Goal: Answer question/provide support

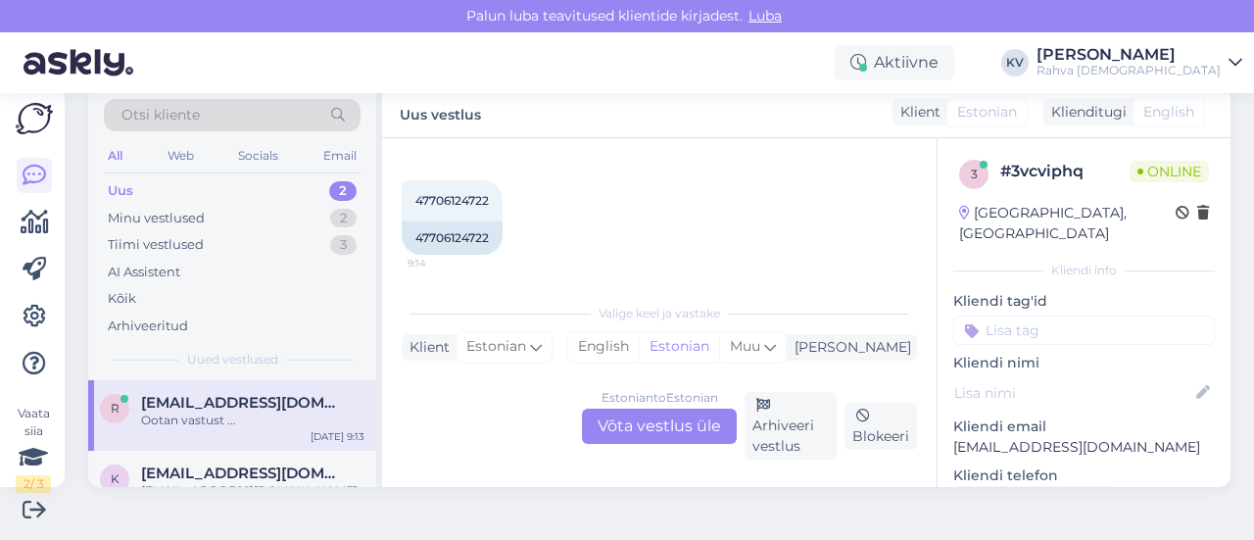
scroll to position [588, 0]
click at [472, 188] on span "47706124722" at bounding box center [453, 195] width 74 height 15
copy div "47706124722 9:14"
click at [657, 431] on div "Estonian to Estonian Võta vestlus üle" at bounding box center [659, 426] width 155 height 35
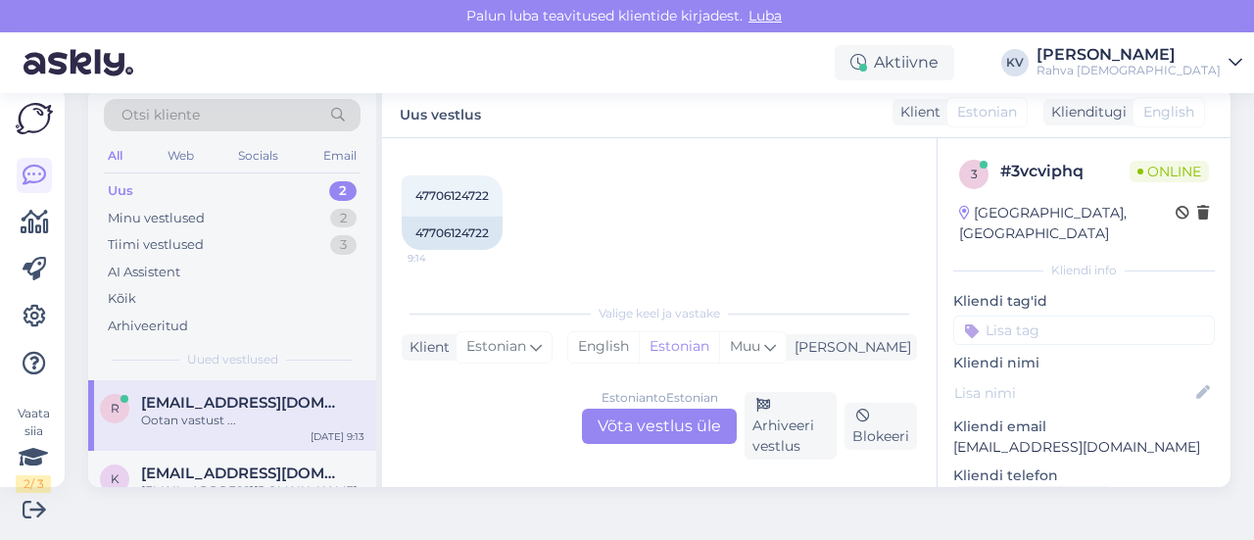
scroll to position [577, 0]
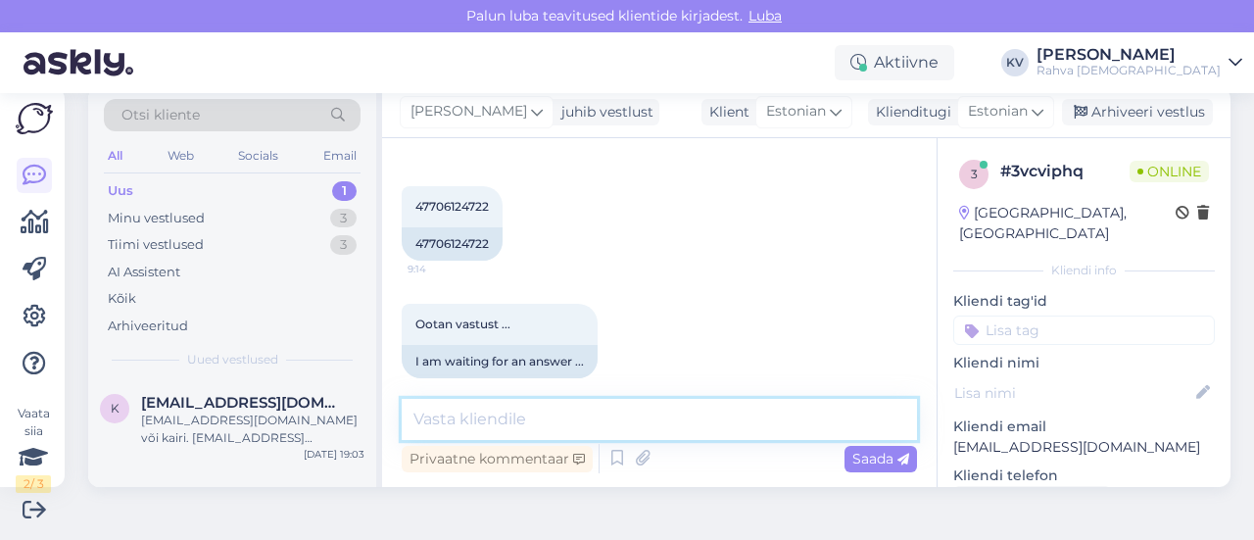
click at [487, 421] on textarea at bounding box center [660, 419] width 516 height 41
paste textarea "[EMAIL_ADDRESS][DOMAIN_NAME]"
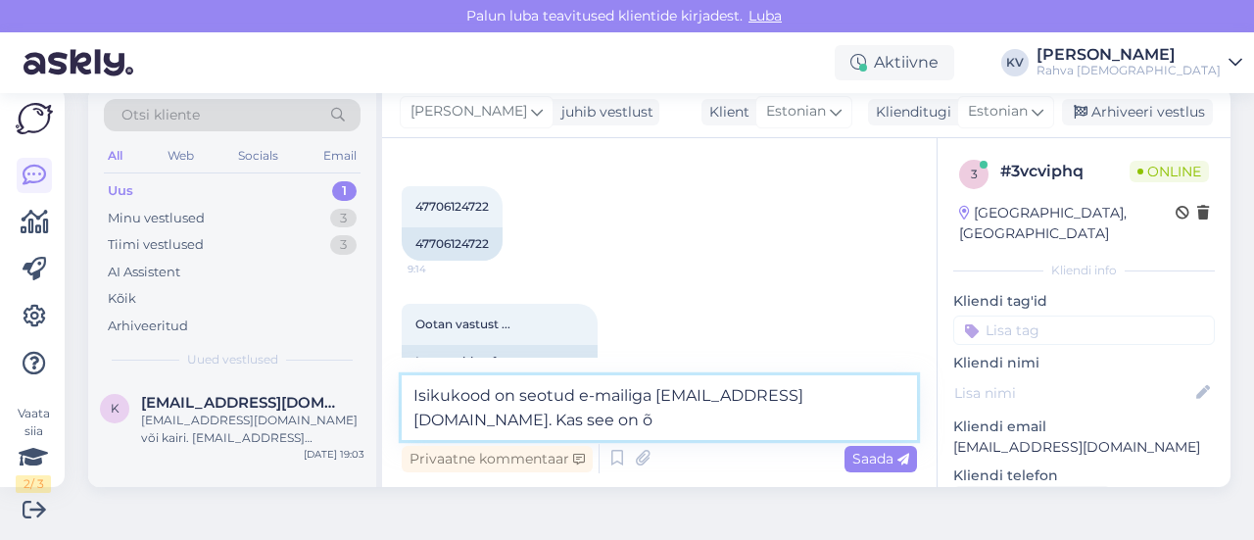
scroll to position [588, 0]
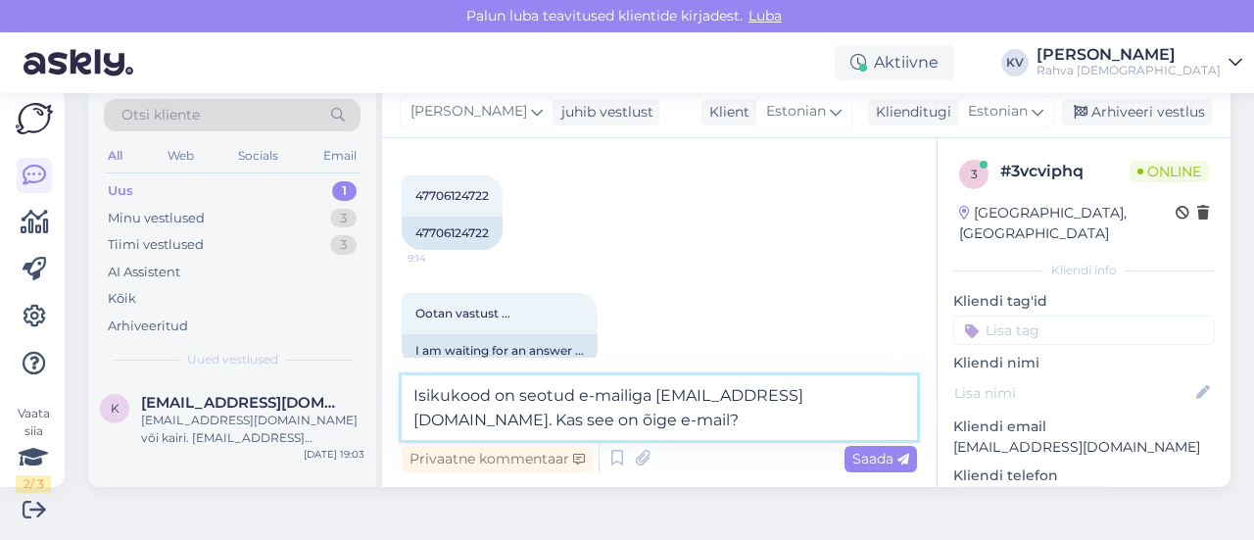
type textarea "Isikukood on seotud e-mailiga [EMAIL_ADDRESS][DOMAIN_NAME]. Kas see on õige e-m…"
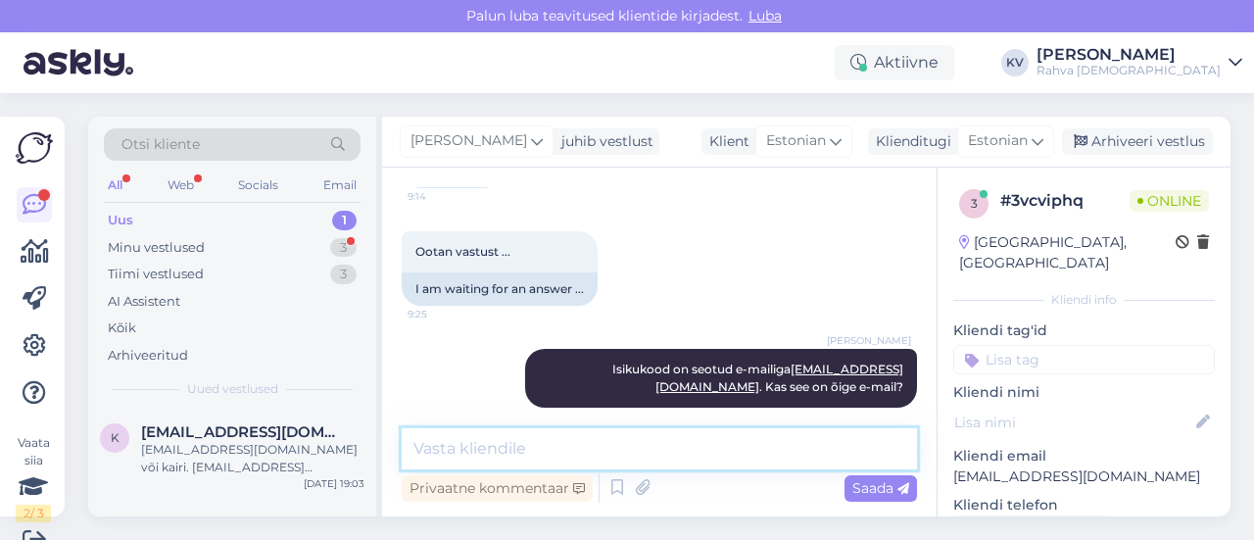
scroll to position [29, 0]
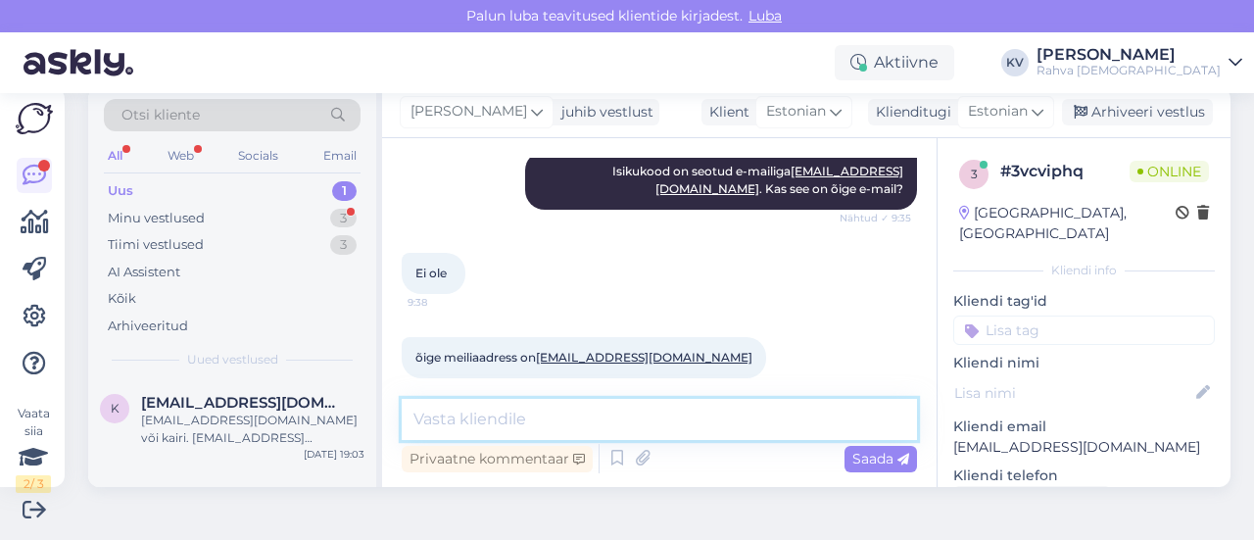
click at [531, 411] on textarea at bounding box center [660, 419] width 516 height 41
click at [221, 221] on div "Minu vestlused 3" at bounding box center [232, 218] width 257 height 27
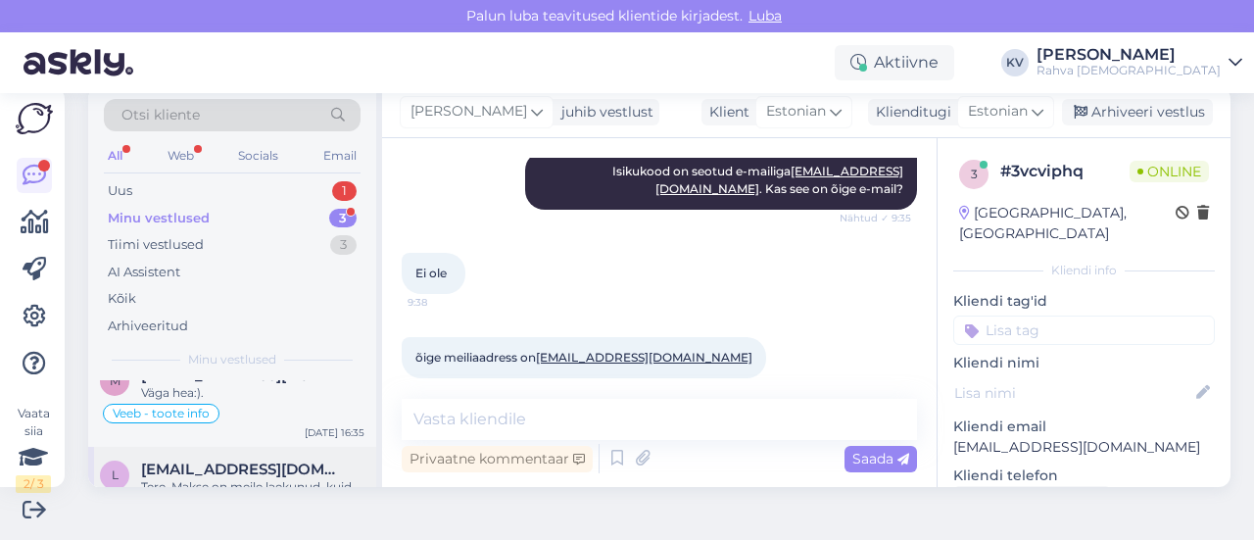
scroll to position [86, 0]
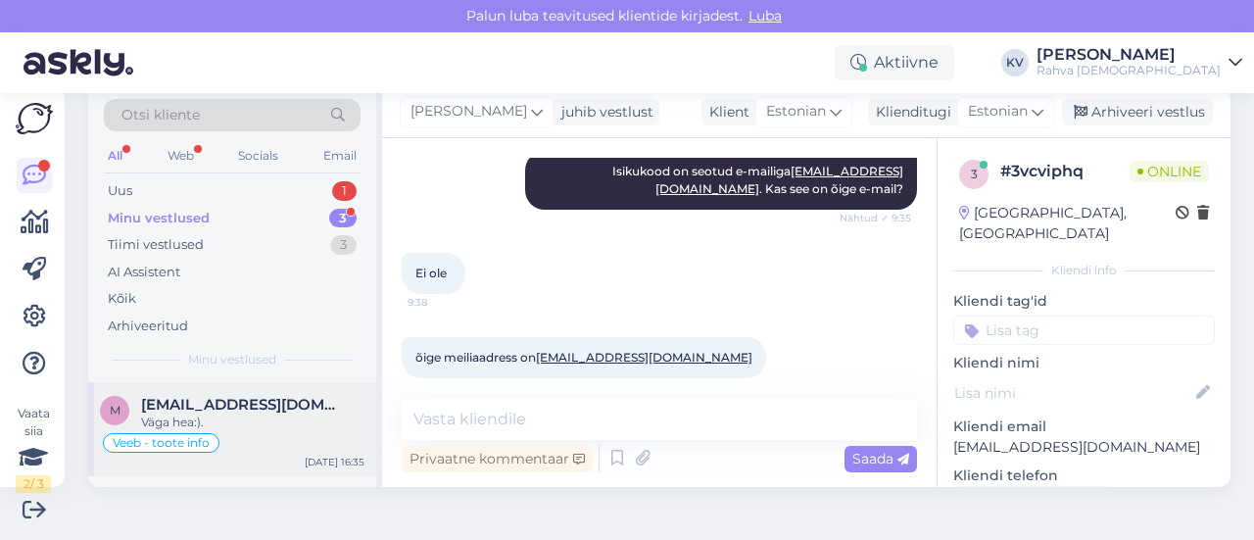
click at [222, 415] on div "Väga hea:)." at bounding box center [252, 423] width 223 height 18
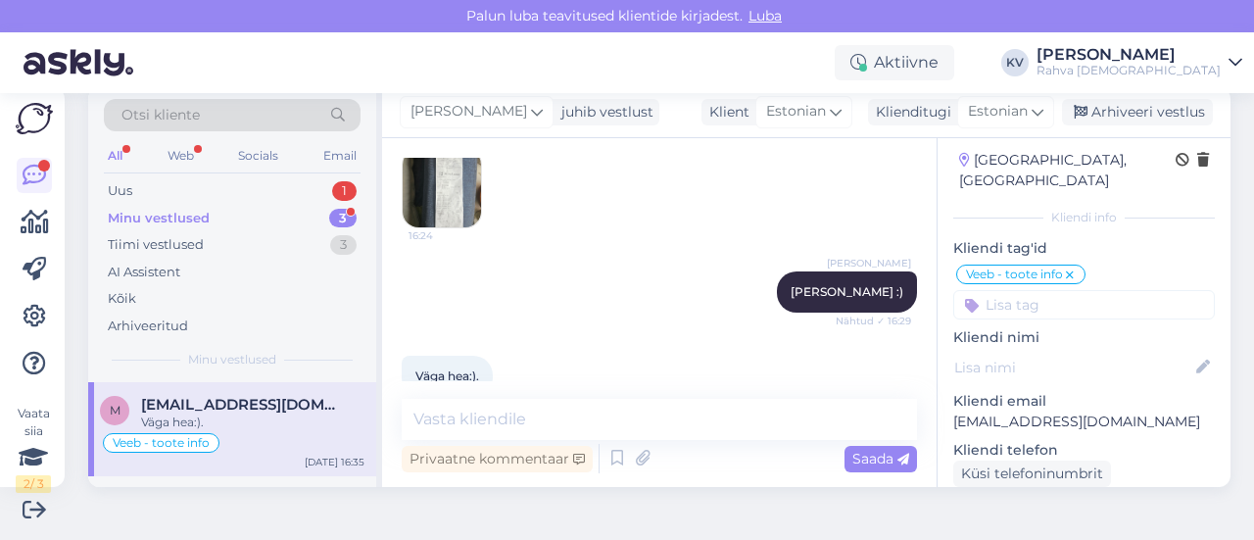
scroll to position [98, 0]
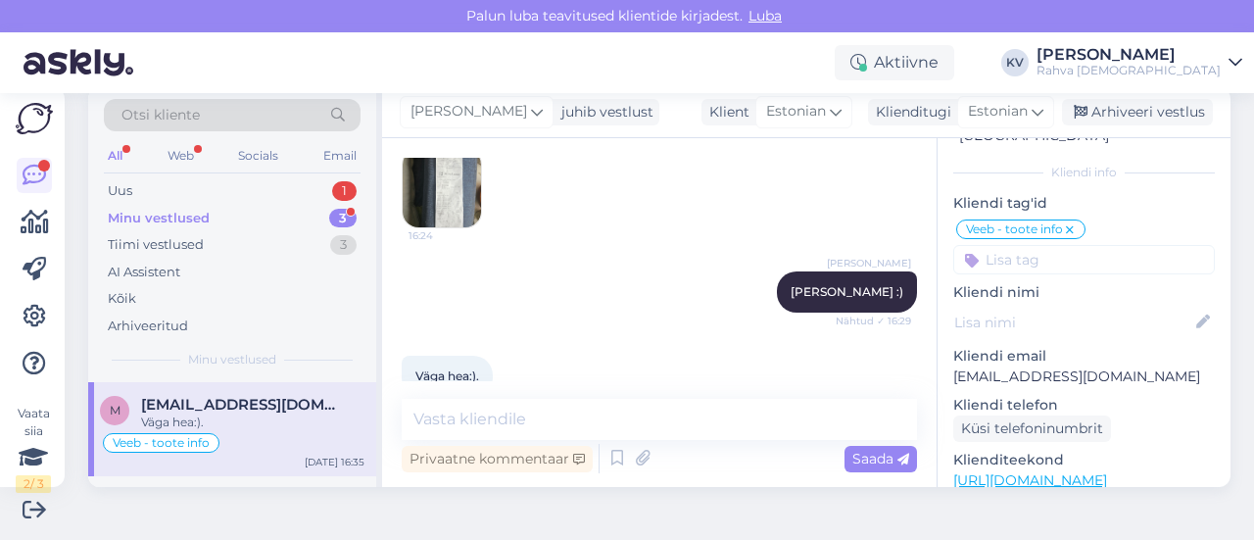
click at [1032, 367] on p "[EMAIL_ADDRESS][DOMAIN_NAME]" at bounding box center [1085, 377] width 262 height 21
copy p "[EMAIL_ADDRESS][DOMAIN_NAME]"
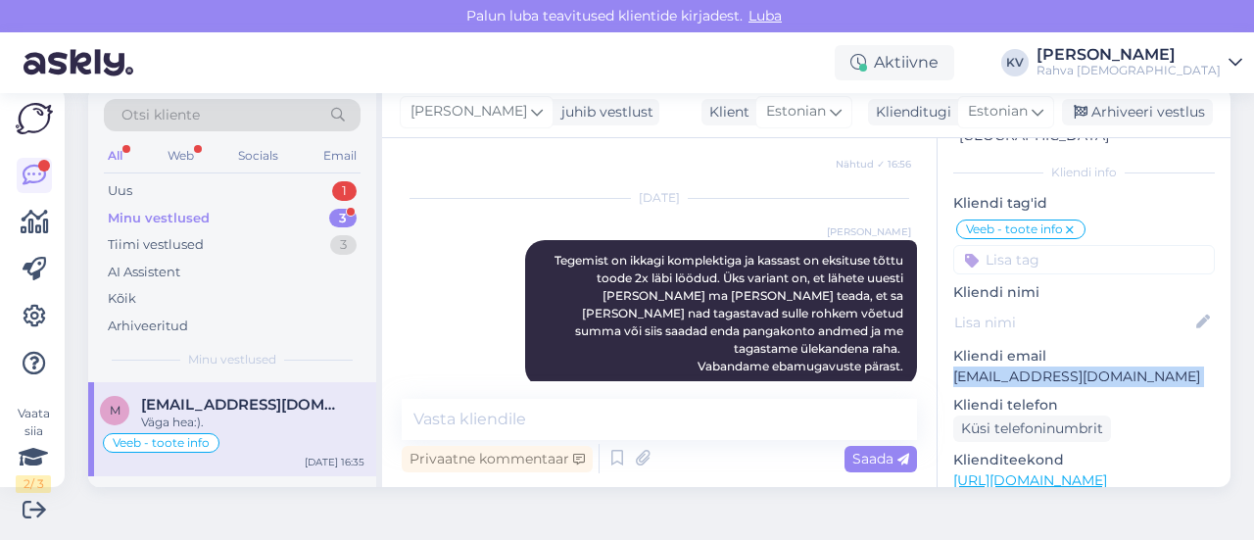
scroll to position [1041, 0]
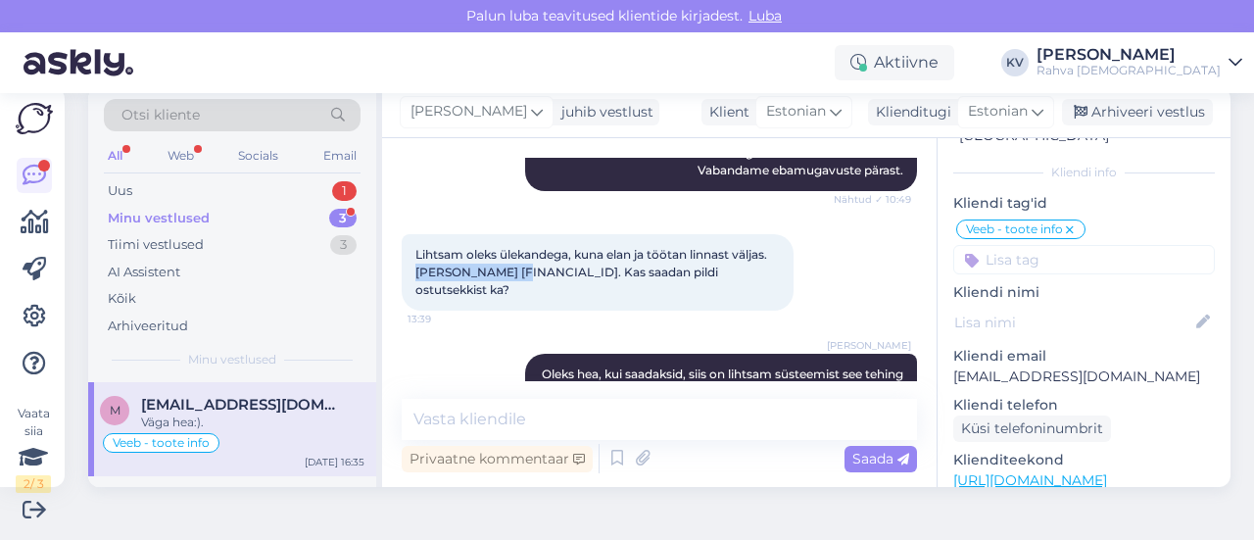
drag, startPoint x: 508, startPoint y: 231, endPoint x: 412, endPoint y: 236, distance: 96.2
click at [412, 236] on div "Lihtsam oleks ülekandega, kuna elan ja töötan linnast väljas. [PERSON_NAME] [FI…" at bounding box center [598, 272] width 392 height 76
copy span "[PERSON_NAME]"
click at [554, 247] on span "Lihtsam oleks ülekandega, kuna elan ja töötan linnast väljas. [PERSON_NAME] [FI…" at bounding box center [593, 272] width 355 height 50
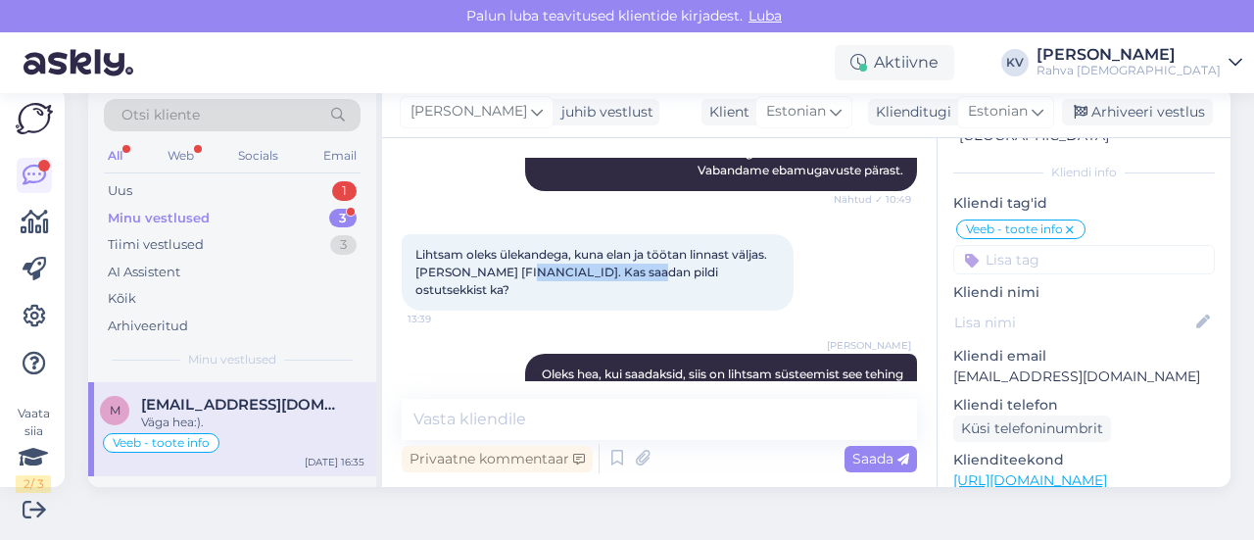
copy span "[FINANCIAL_ID]"
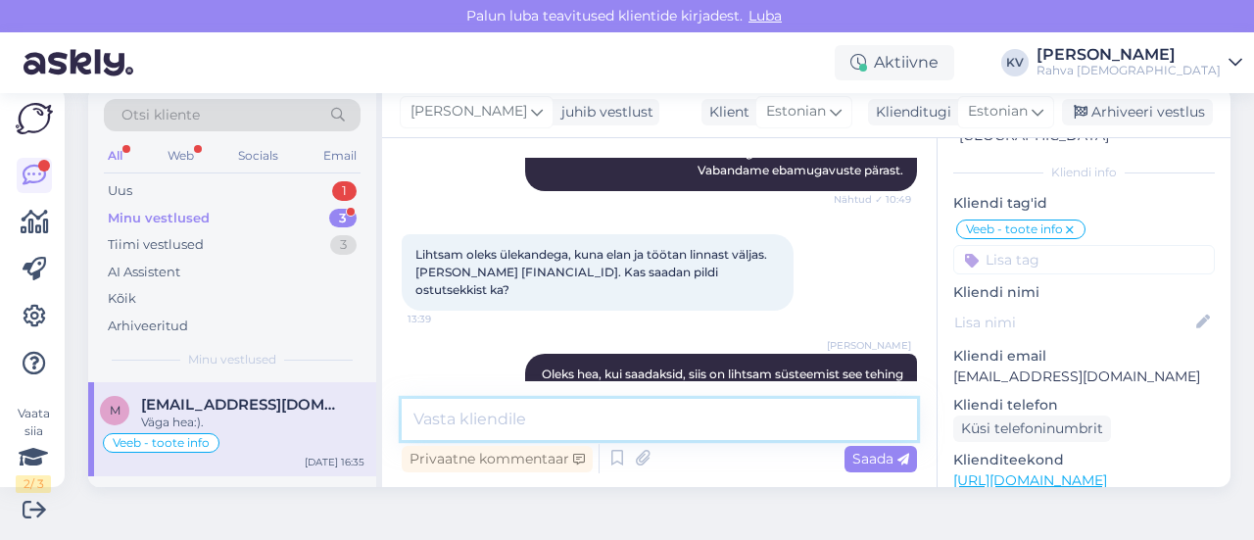
click at [517, 401] on textarea at bounding box center [660, 419] width 516 height 41
type textarea "T"
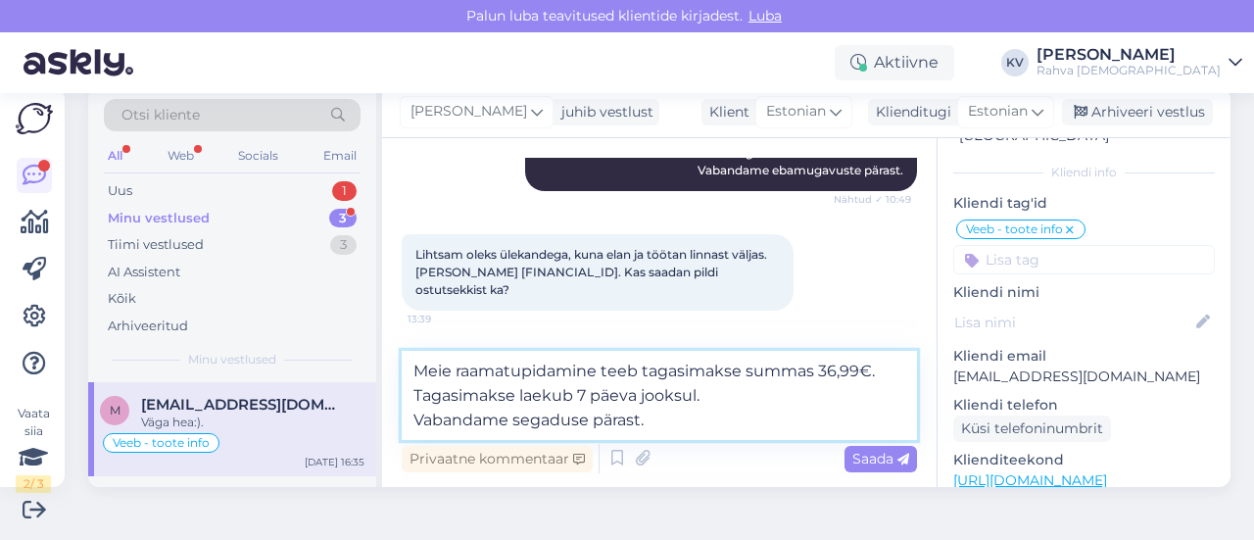
type textarea "Meie raamatupidamine teeb tagasimakse summas 36,99€. Tagasimakse laekub 7 päeva…"
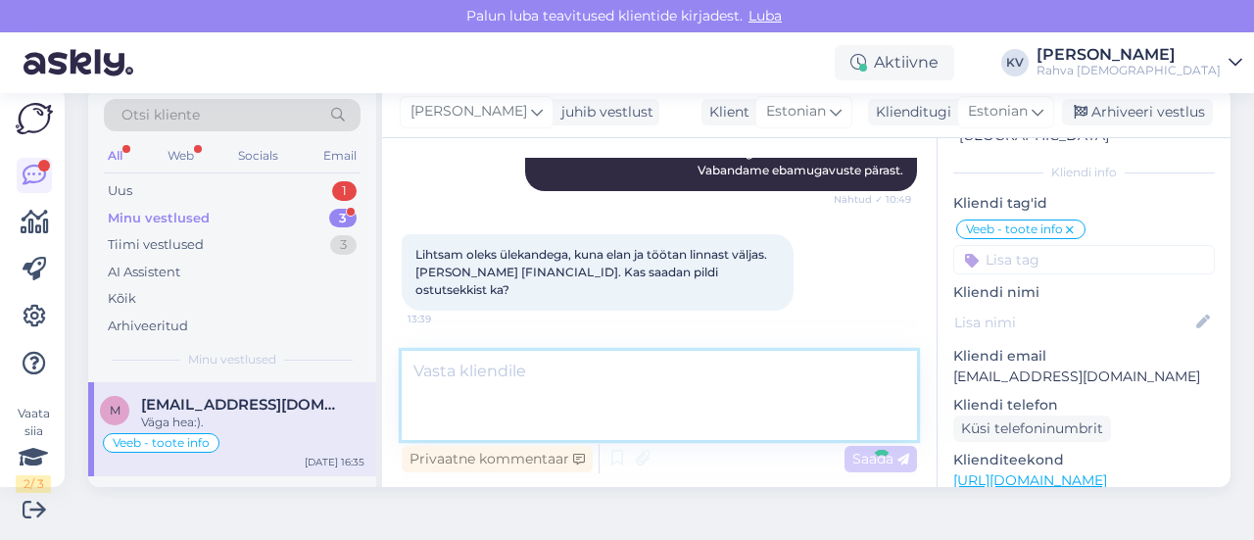
scroll to position [1594, 0]
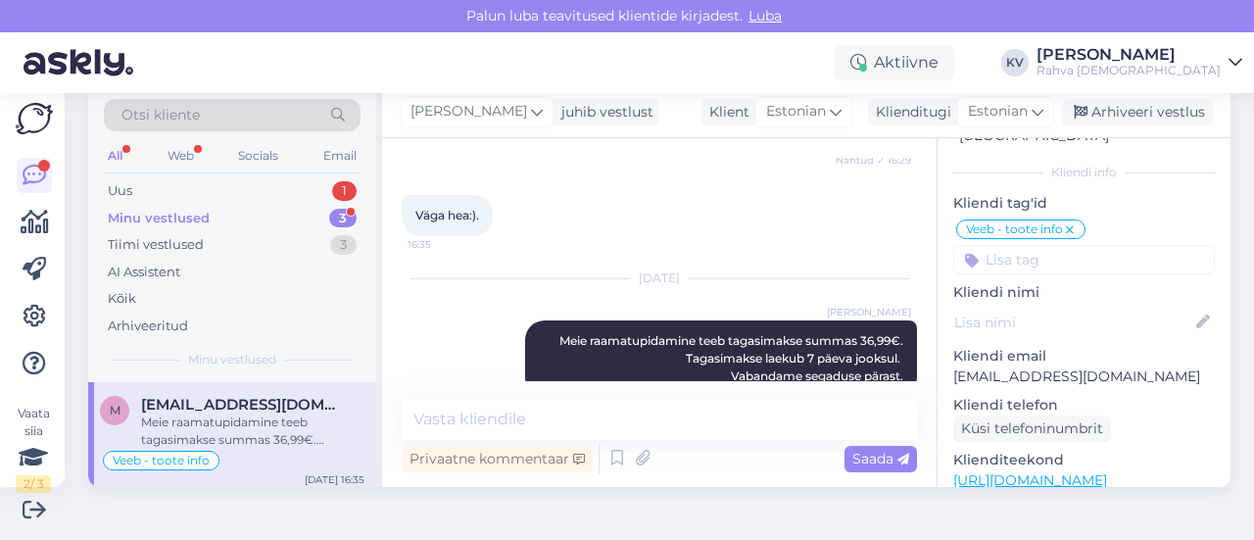
click at [1039, 245] on input at bounding box center [1085, 259] width 262 height 29
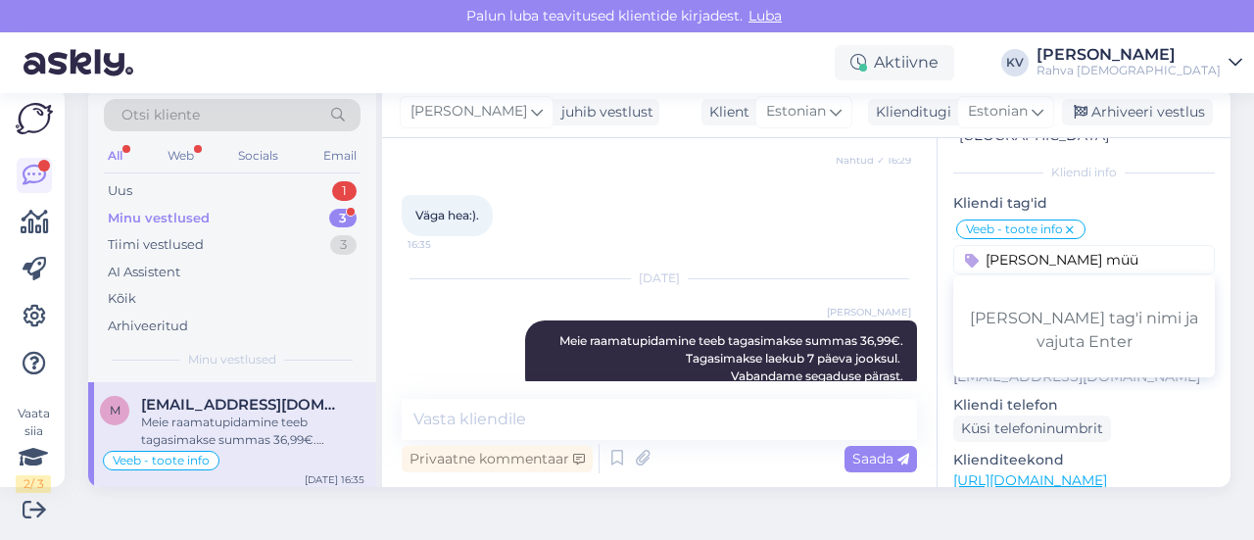
type input "[PERSON_NAME] müük"
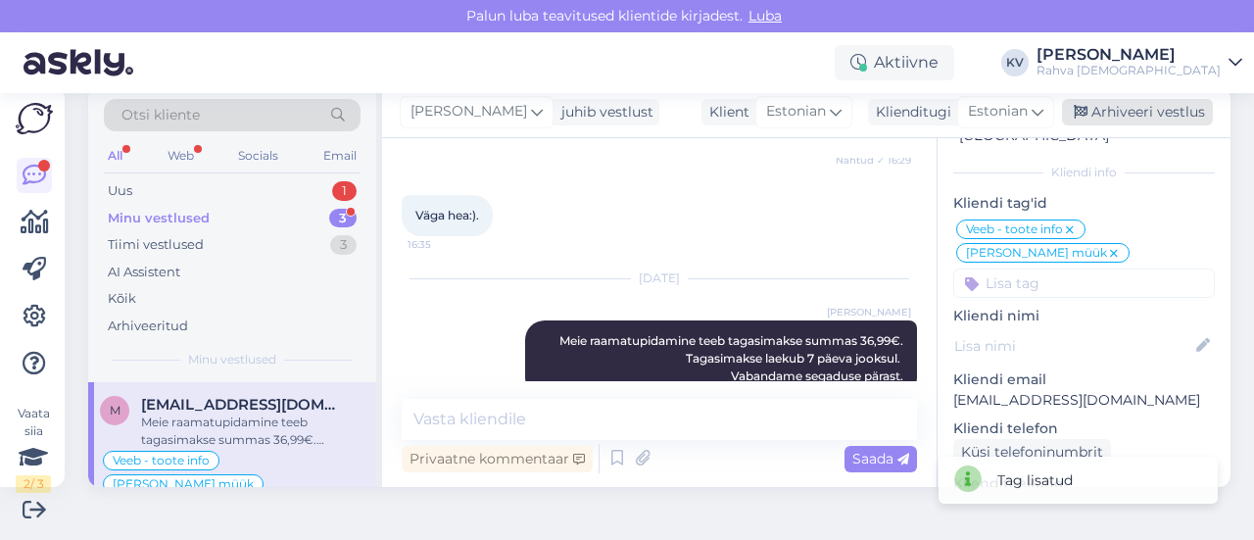
click at [1109, 118] on div "Arhiveeri vestlus" at bounding box center [1137, 112] width 151 height 26
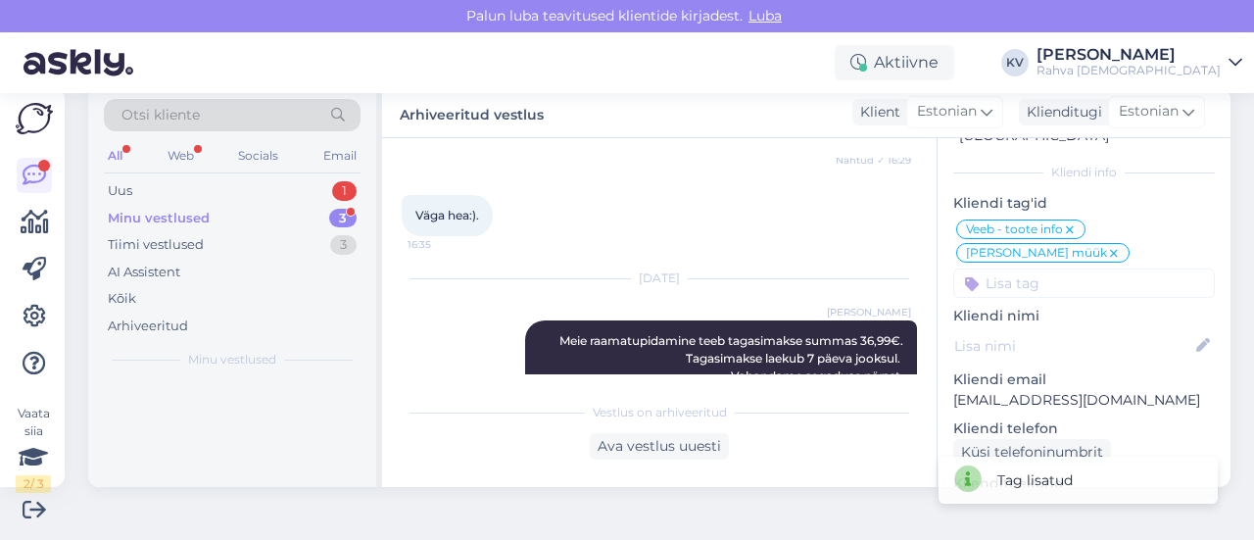
scroll to position [0, 0]
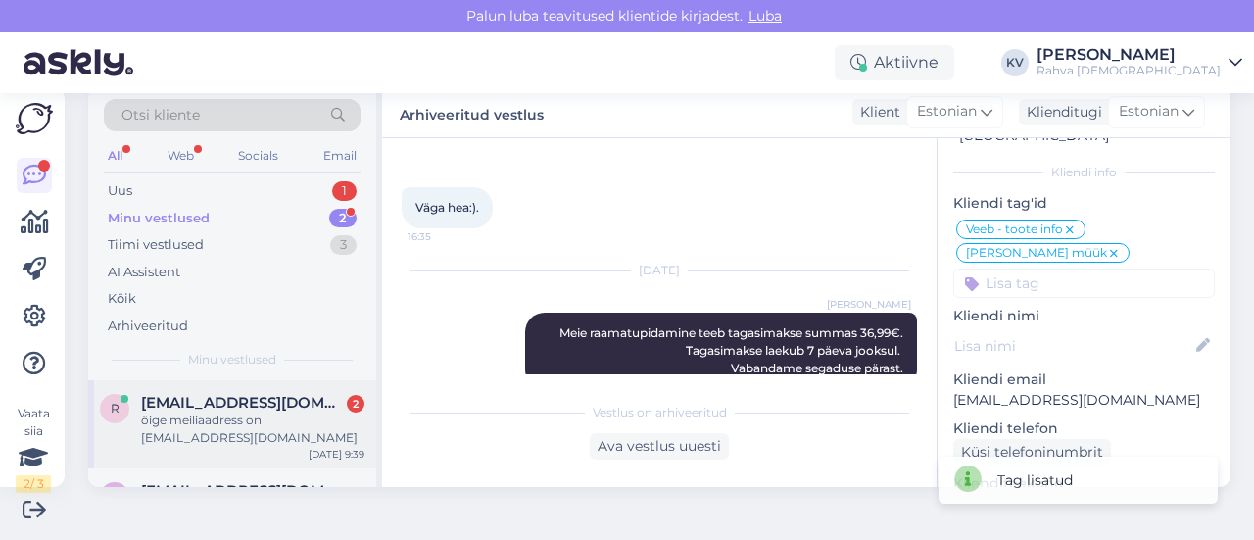
click at [221, 426] on div "õige meiliaadress on [EMAIL_ADDRESS][DOMAIN_NAME]" at bounding box center [252, 429] width 223 height 35
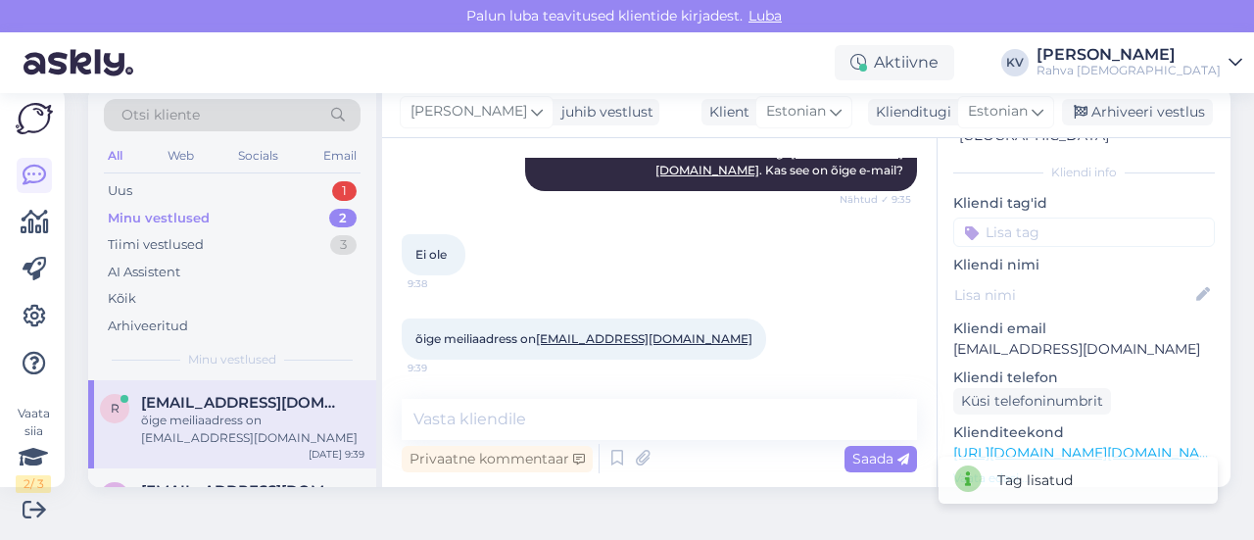
scroll to position [848, 0]
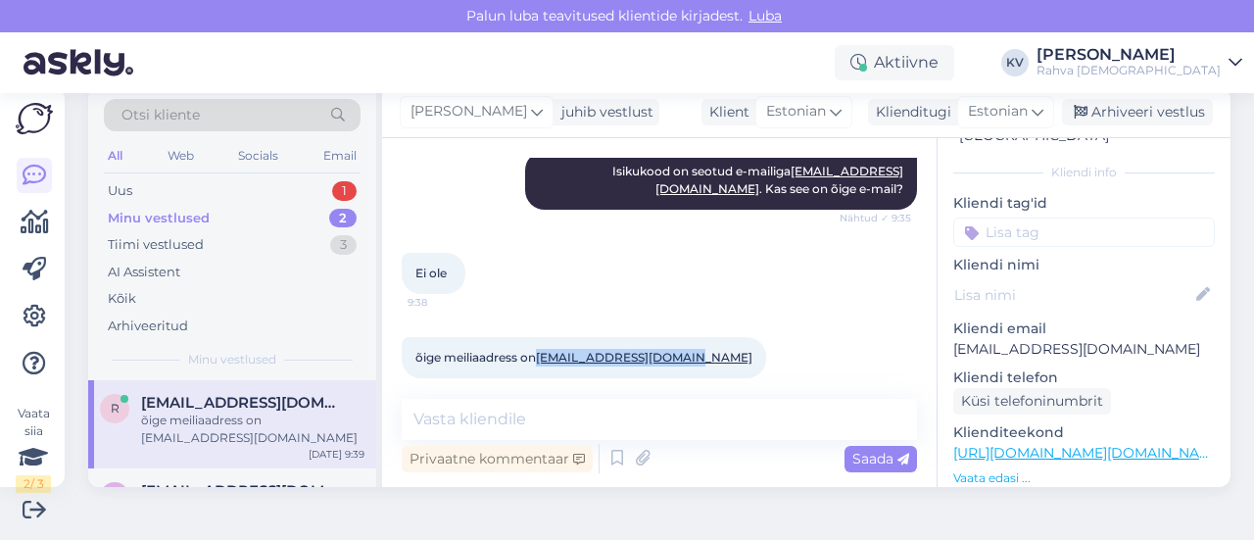
drag, startPoint x: 693, startPoint y: 340, endPoint x: 539, endPoint y: 340, distance: 153.9
click at [539, 340] on div "õige meiliaadress on [EMAIL_ADDRESS][DOMAIN_NAME] 9:39" at bounding box center [584, 357] width 365 height 41
copy span "[EMAIL_ADDRESS][DOMAIN_NAME]"
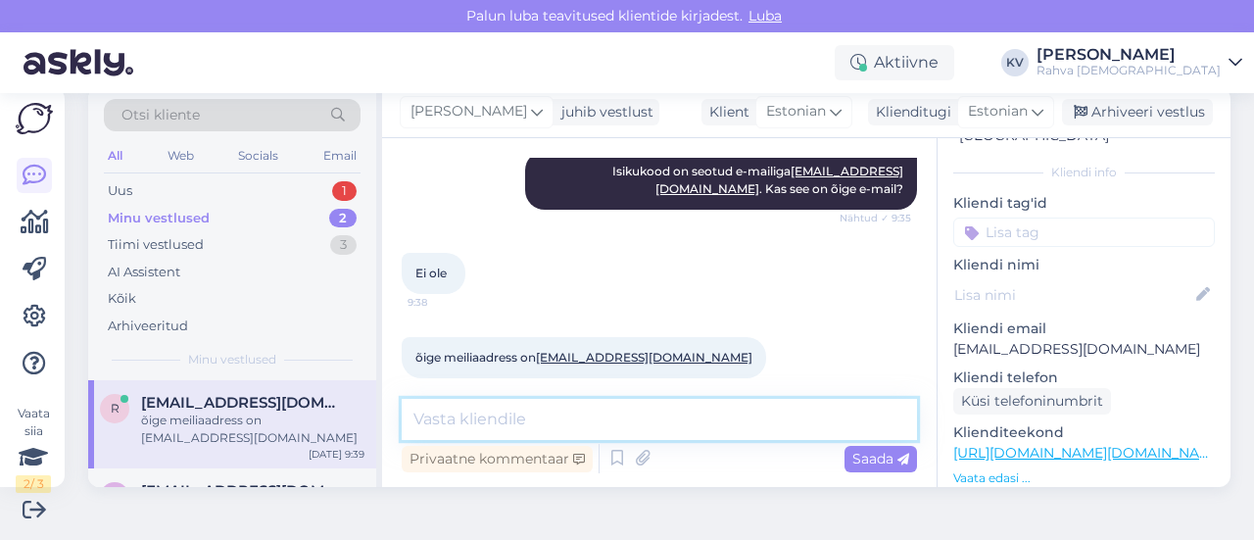
click at [508, 428] on textarea at bounding box center [660, 419] width 516 height 41
paste textarea "[EMAIL_ADDRESS][DOMAIN_NAME]"
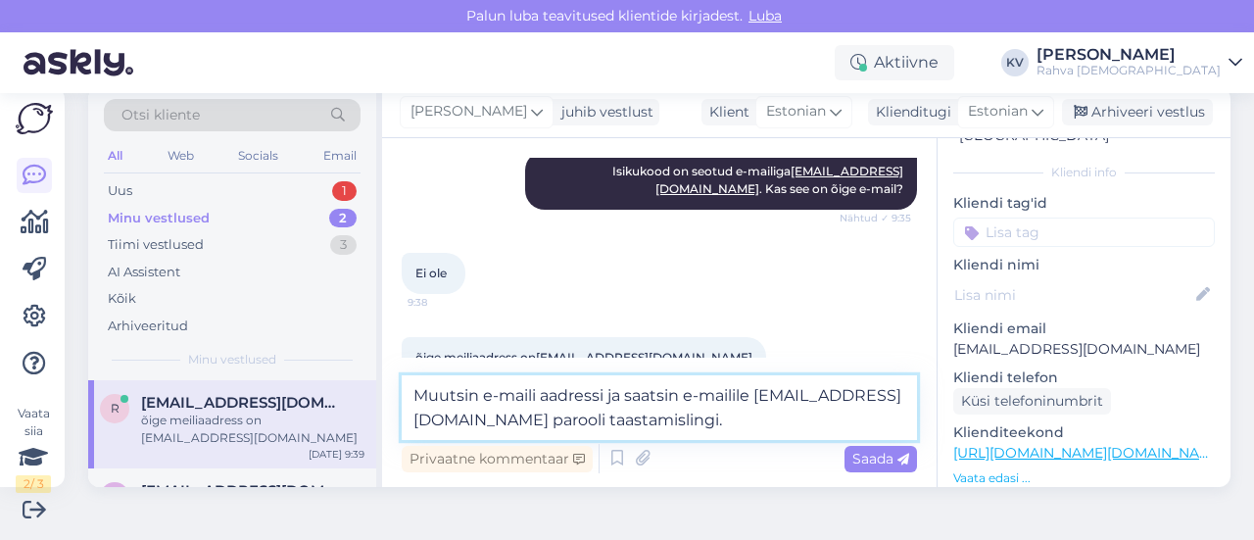
type textarea "Muutsin e-maili aadressi ja saatsin e-mailile [EMAIL_ADDRESS][DOMAIN_NAME] paro…"
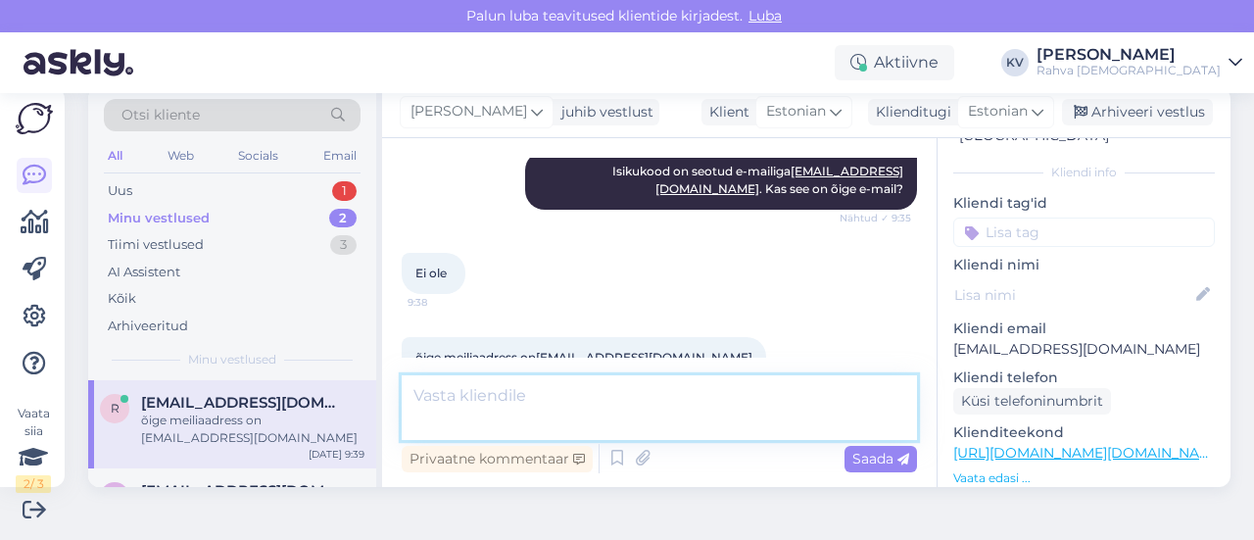
scroll to position [950, 0]
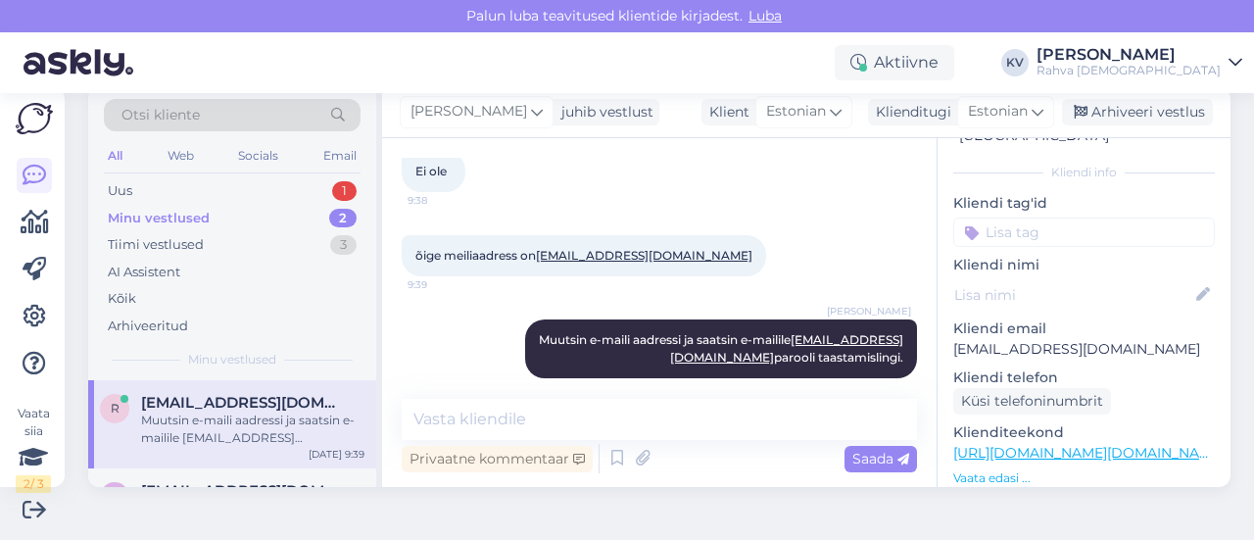
click at [1027, 218] on input at bounding box center [1085, 232] width 262 height 29
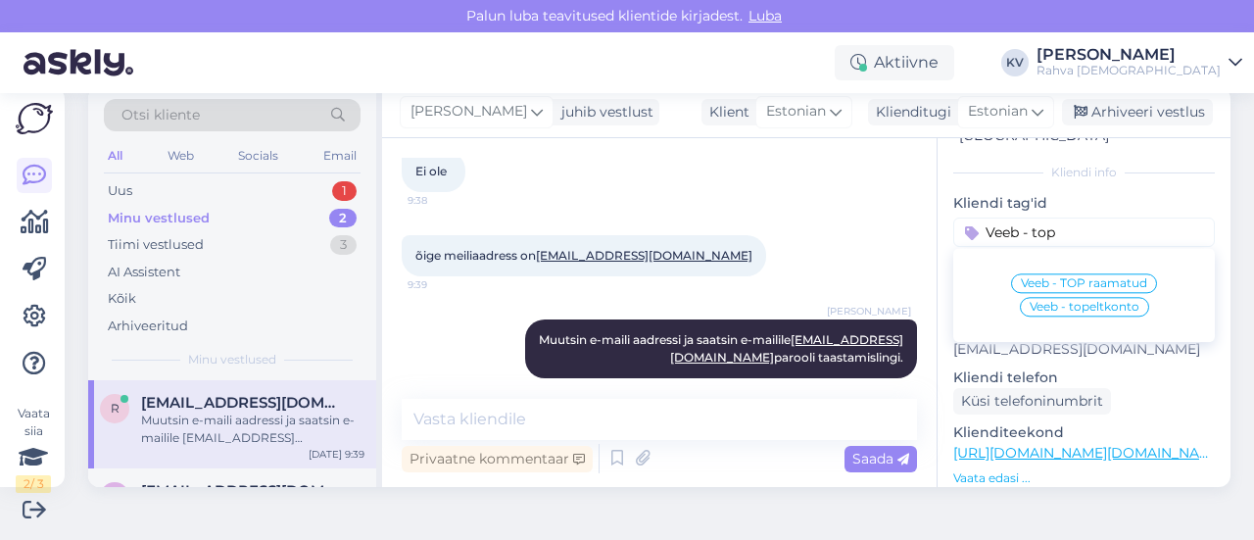
type input "Veeb - top"
click at [1070, 301] on span "Veeb - topeltkonto" at bounding box center [1085, 307] width 110 height 12
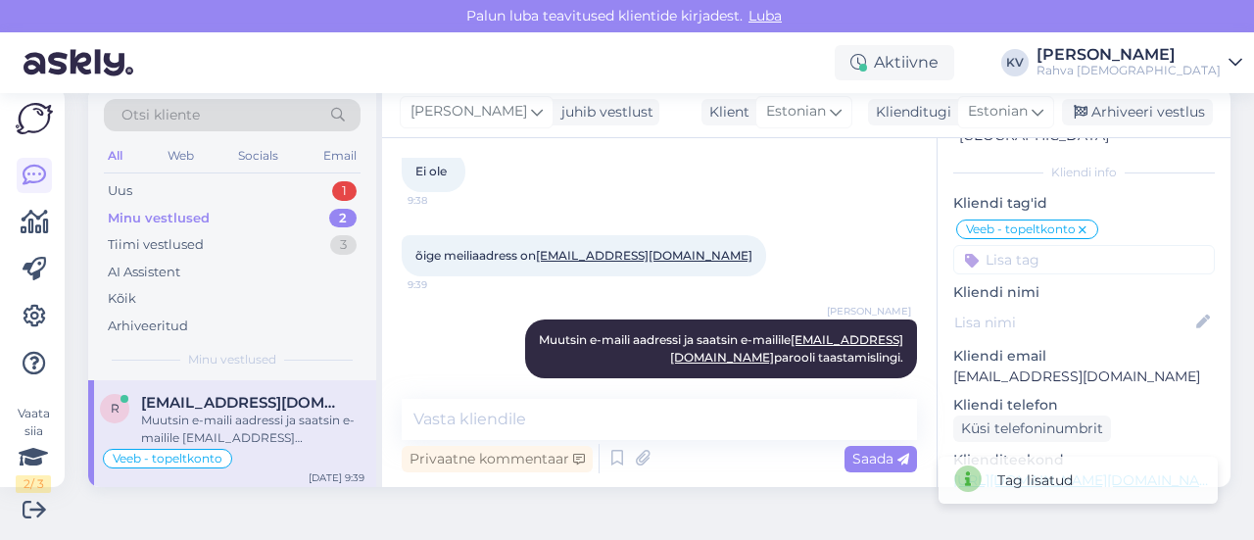
click at [1009, 245] on input at bounding box center [1085, 259] width 262 height 29
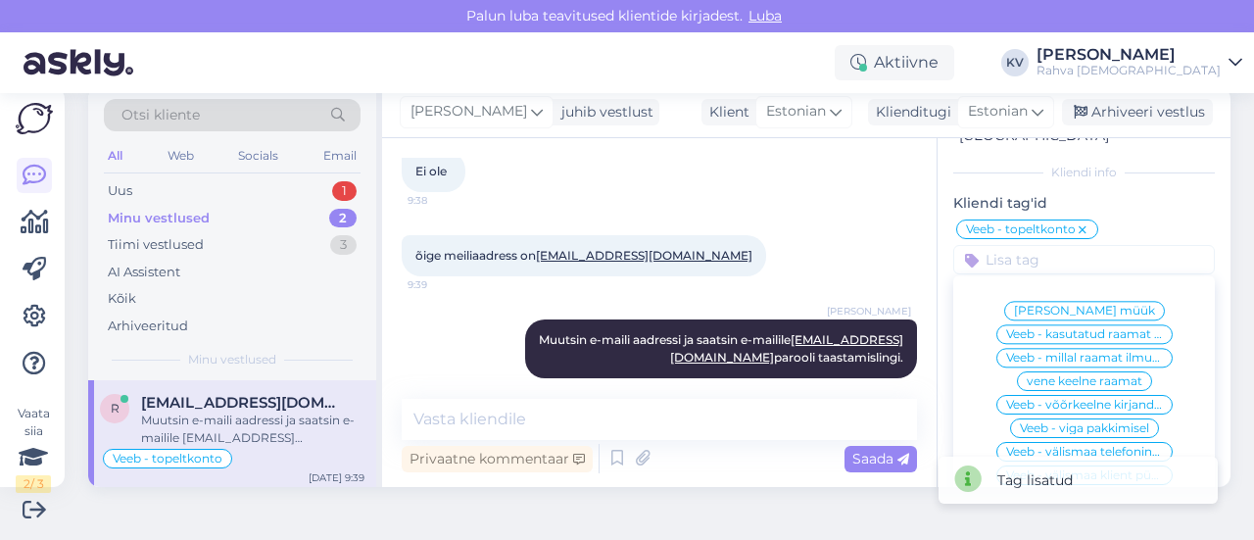
click at [860, 214] on div "õige meiliaadress on [EMAIL_ADDRESS][DOMAIN_NAME] 9:39" at bounding box center [660, 256] width 516 height 84
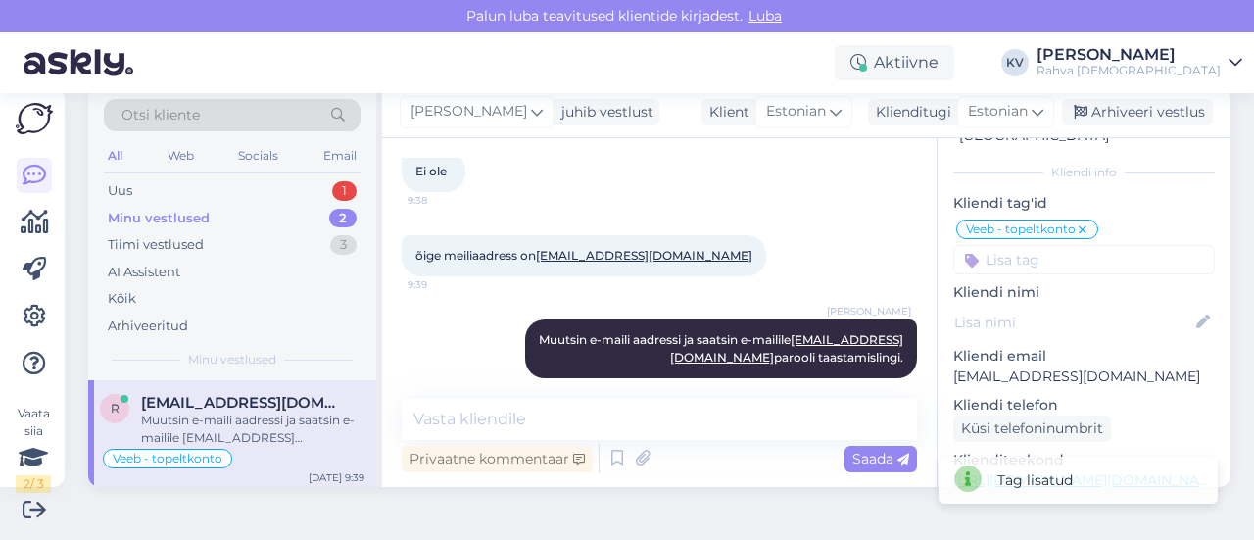
click at [192, 223] on div "Minu vestlused" at bounding box center [159, 219] width 102 height 20
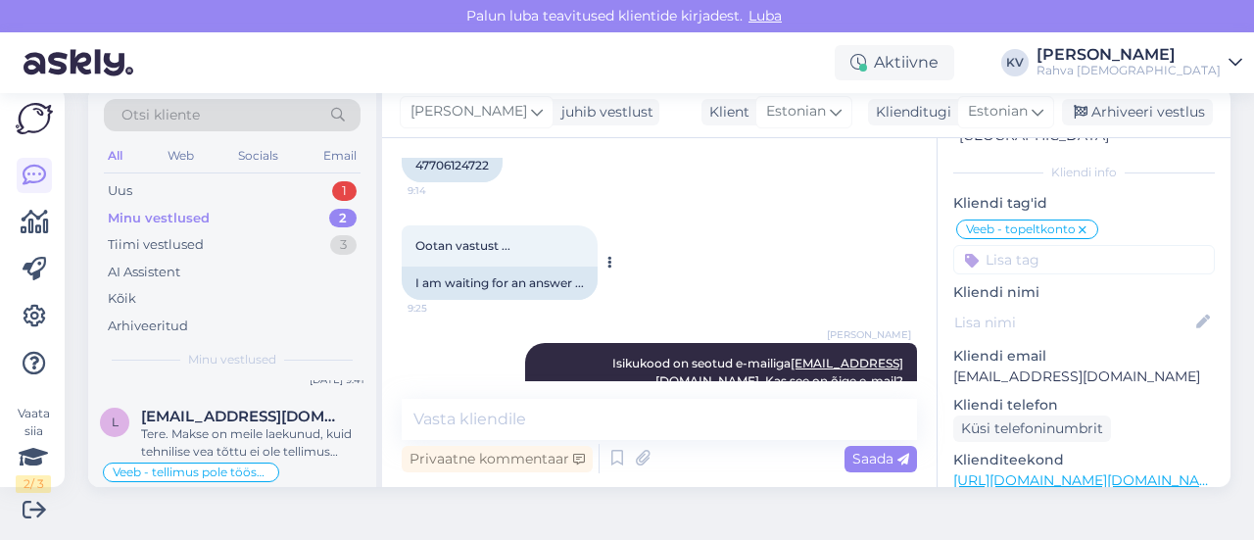
scroll to position [558, 0]
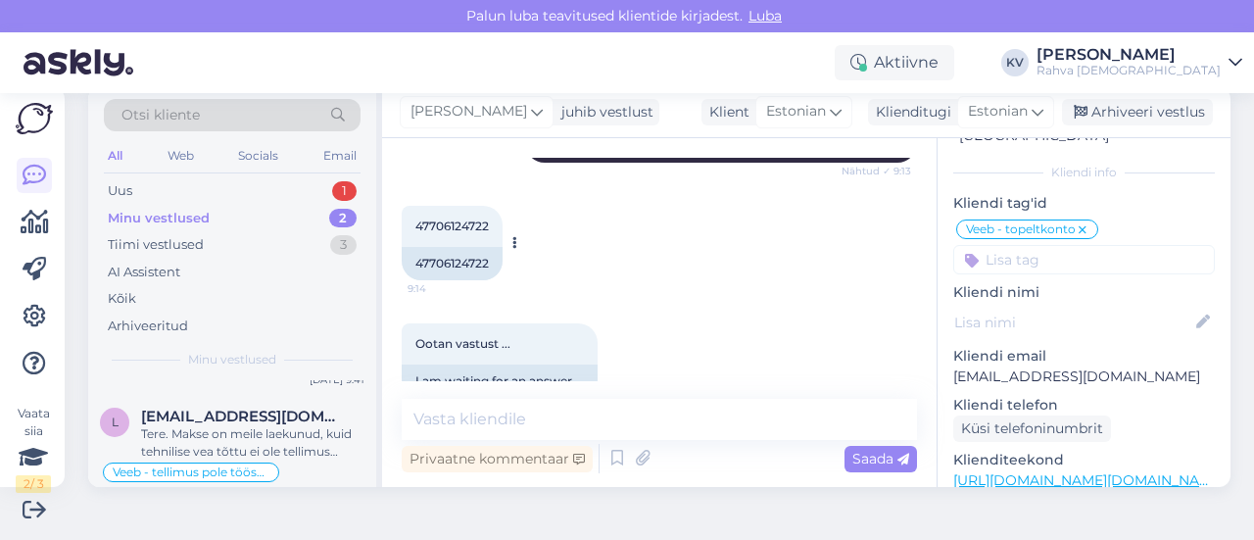
click at [458, 219] on span "47706124722" at bounding box center [453, 226] width 74 height 15
copy div "47706124722 9:14"
click at [1041, 367] on p "[EMAIL_ADDRESS][DOMAIN_NAME]" at bounding box center [1085, 377] width 262 height 21
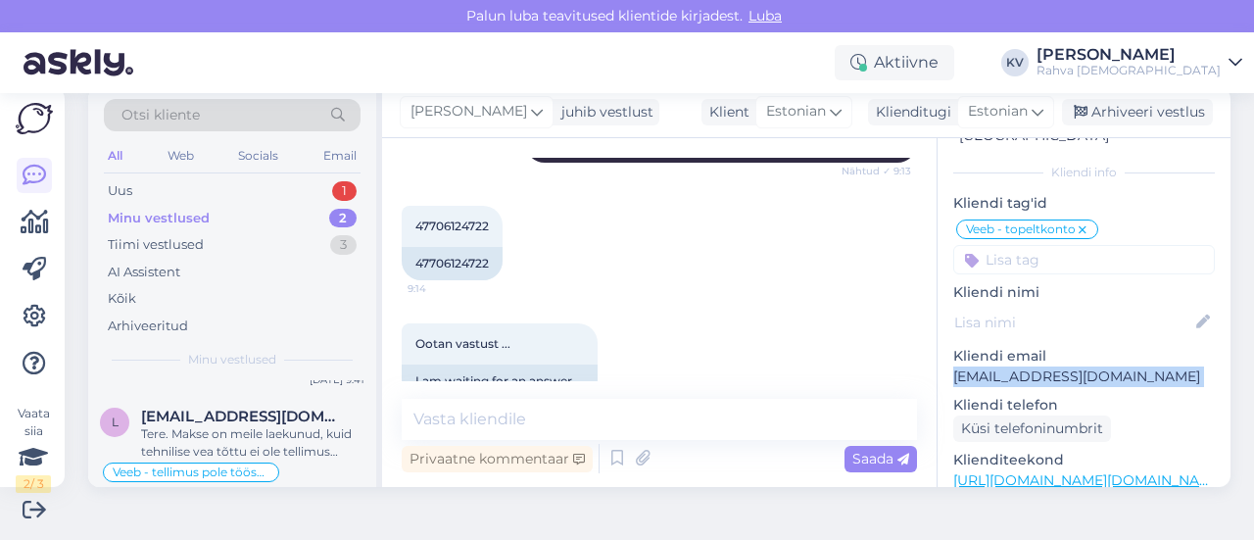
click at [1041, 367] on p "[EMAIL_ADDRESS][DOMAIN_NAME]" at bounding box center [1085, 377] width 262 height 21
copy p "[EMAIL_ADDRESS][DOMAIN_NAME]"
click at [259, 195] on div "Uus 1" at bounding box center [232, 190] width 257 height 27
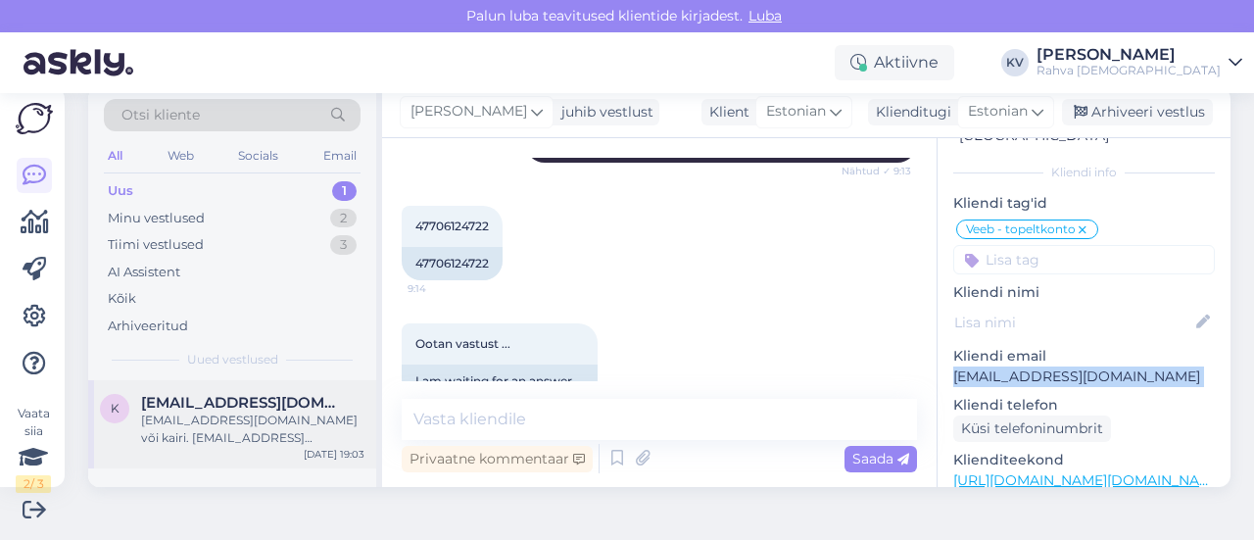
scroll to position [0, 0]
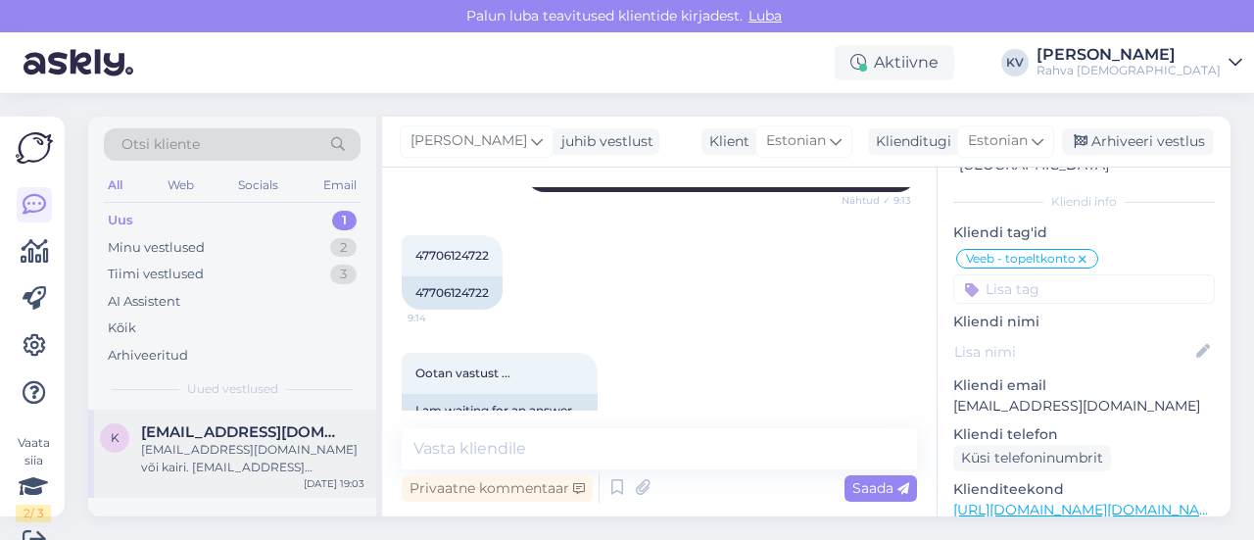
click at [229, 459] on div "[EMAIL_ADDRESS][DOMAIN_NAME] või kairi. [EMAIL_ADDRESS][DOMAIN_NAME]" at bounding box center [252, 458] width 223 height 35
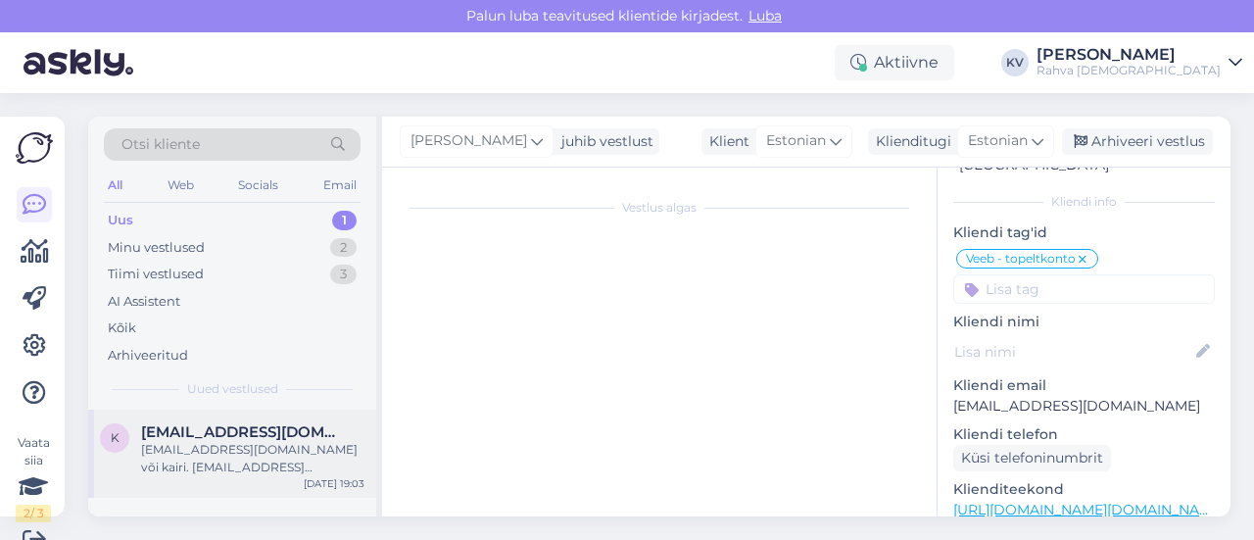
scroll to position [29, 0]
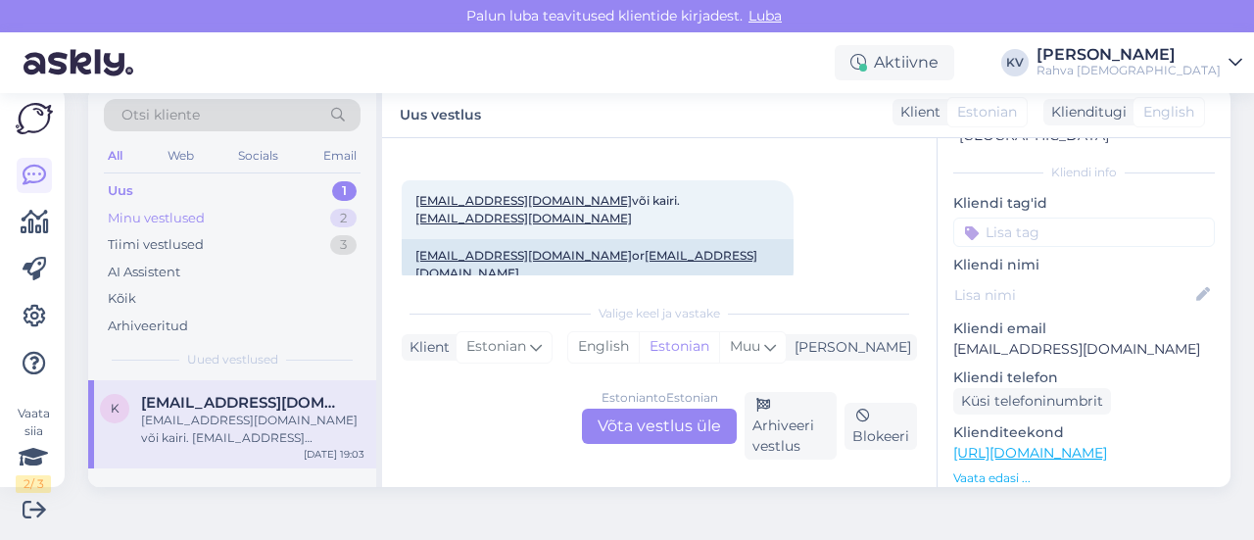
click at [221, 217] on div "Minu vestlused 2" at bounding box center [232, 218] width 257 height 27
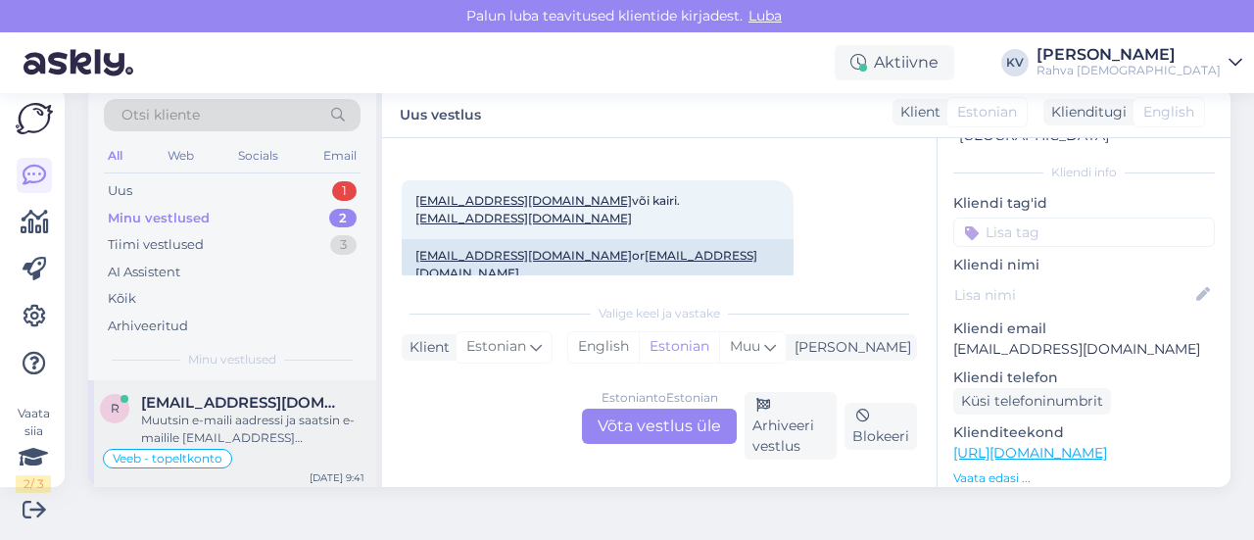
click at [251, 427] on div "Muutsin e-maili aadressi ja saatsin e-mailile [EMAIL_ADDRESS][DOMAIN_NAME] paro…" at bounding box center [252, 429] width 223 height 35
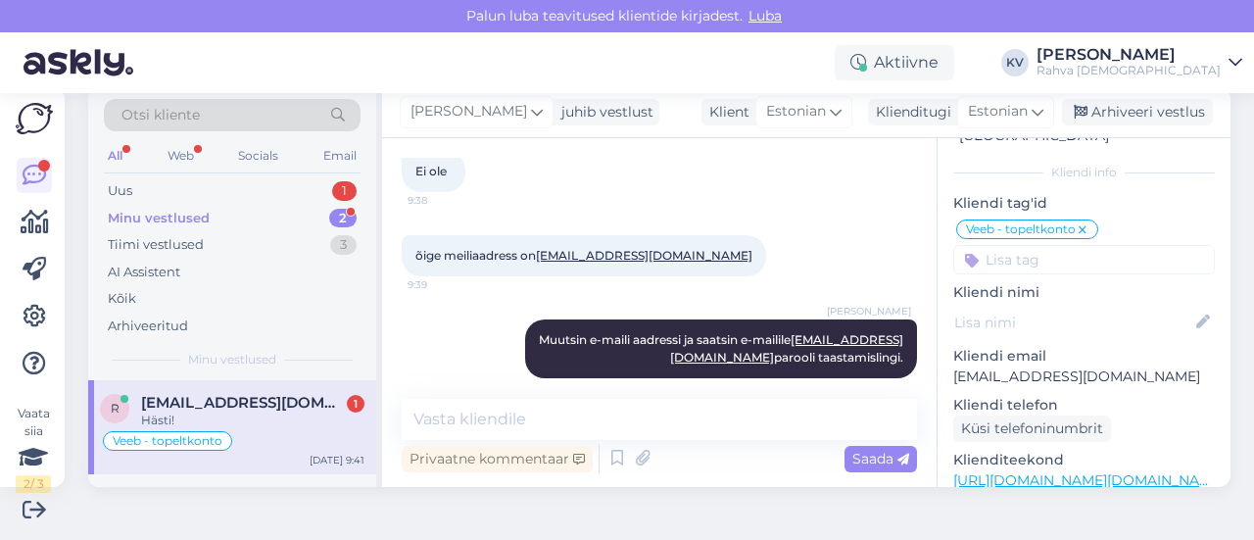
scroll to position [1034, 0]
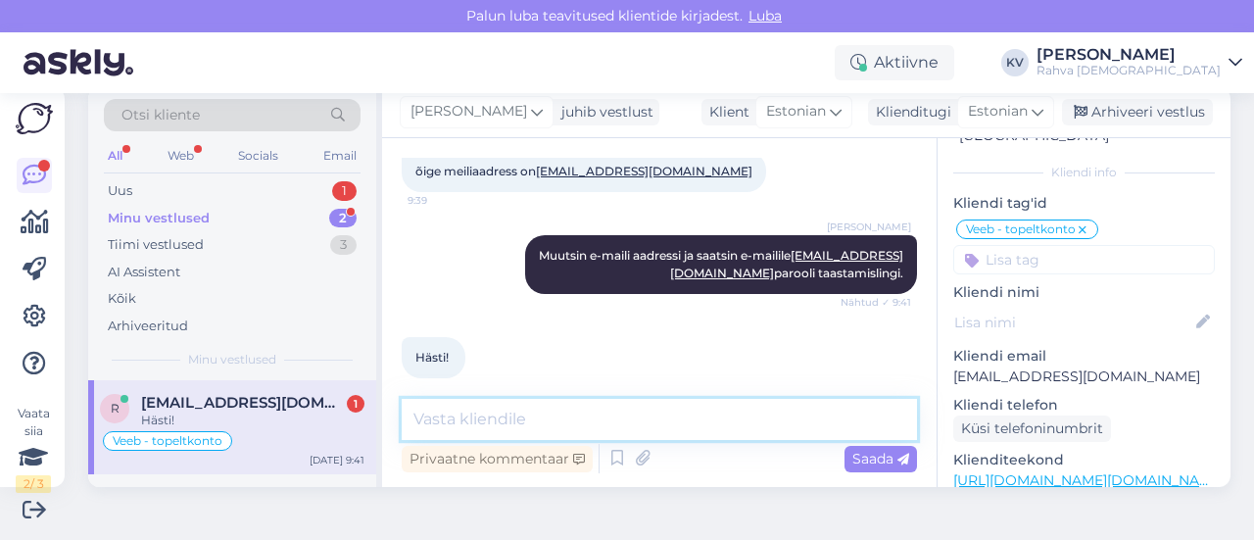
click at [498, 432] on textarea at bounding box center [660, 419] width 516 height 41
